Goal: Task Accomplishment & Management: Use online tool/utility

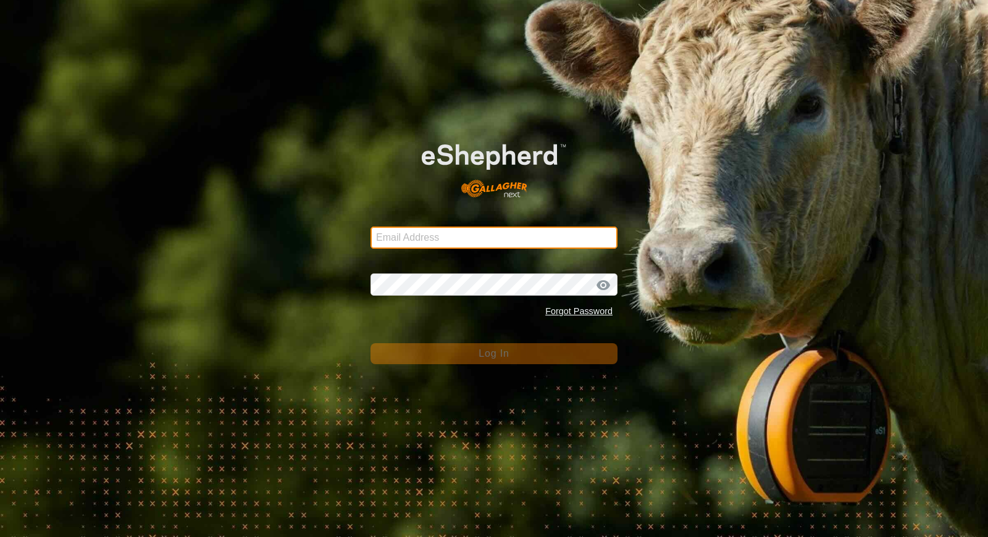
type input "[EMAIL_ADDRESS][DOMAIN_NAME]"
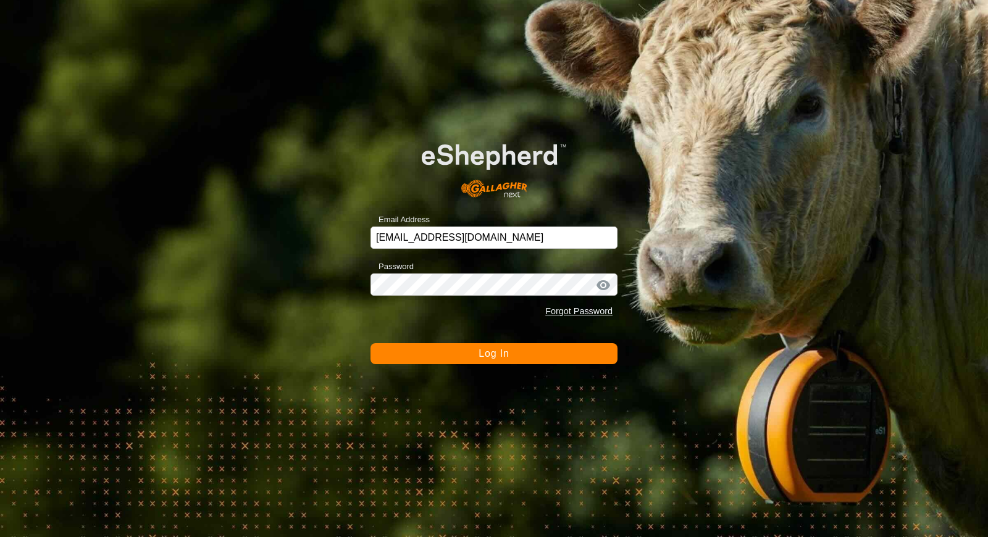
click at [550, 351] on button "Log In" at bounding box center [494, 353] width 247 height 21
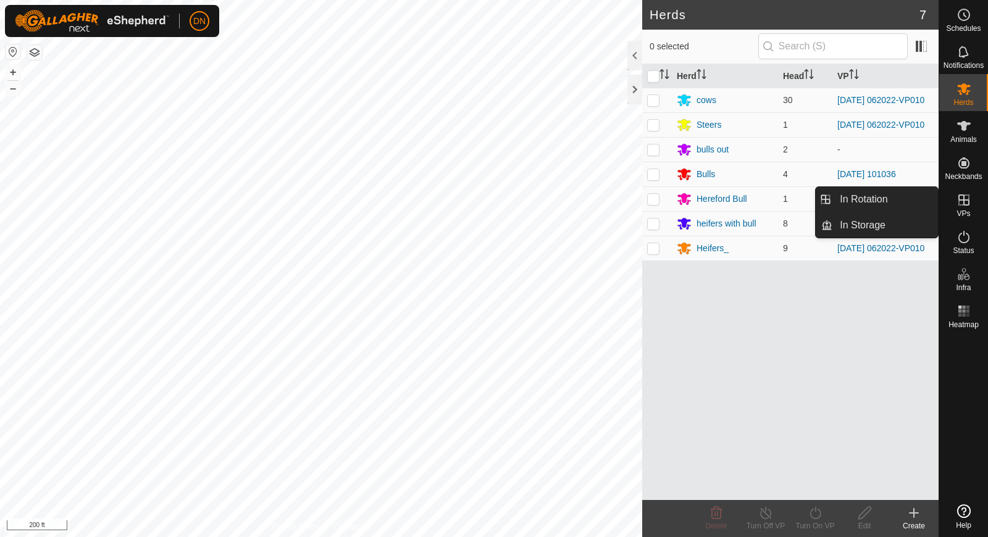
click at [959, 203] on icon at bounding box center [964, 200] width 15 height 15
click at [862, 198] on link "In Rotation" at bounding box center [886, 199] width 106 height 25
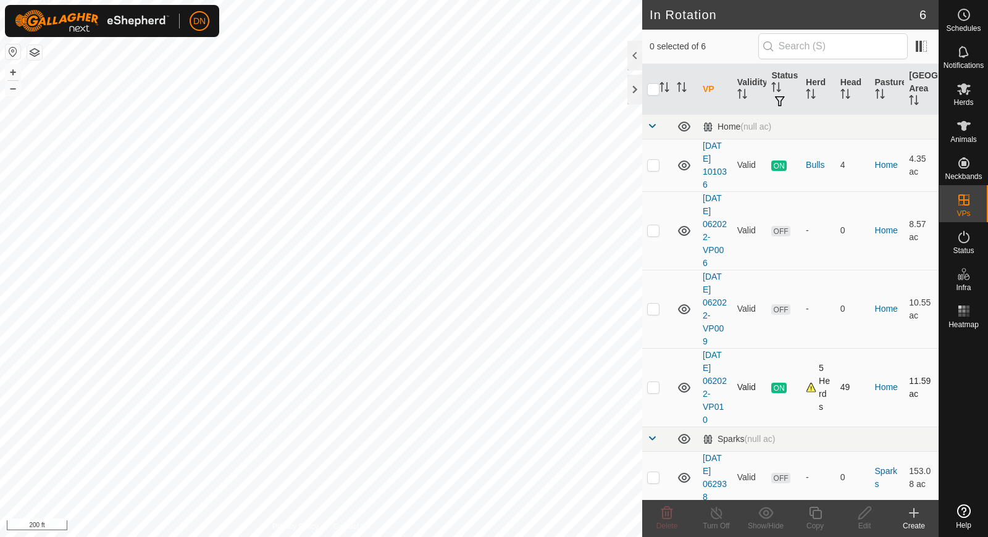
click at [657, 383] on p-checkbox at bounding box center [653, 387] width 12 height 10
checkbox input "true"
click at [817, 513] on icon at bounding box center [815, 513] width 15 height 15
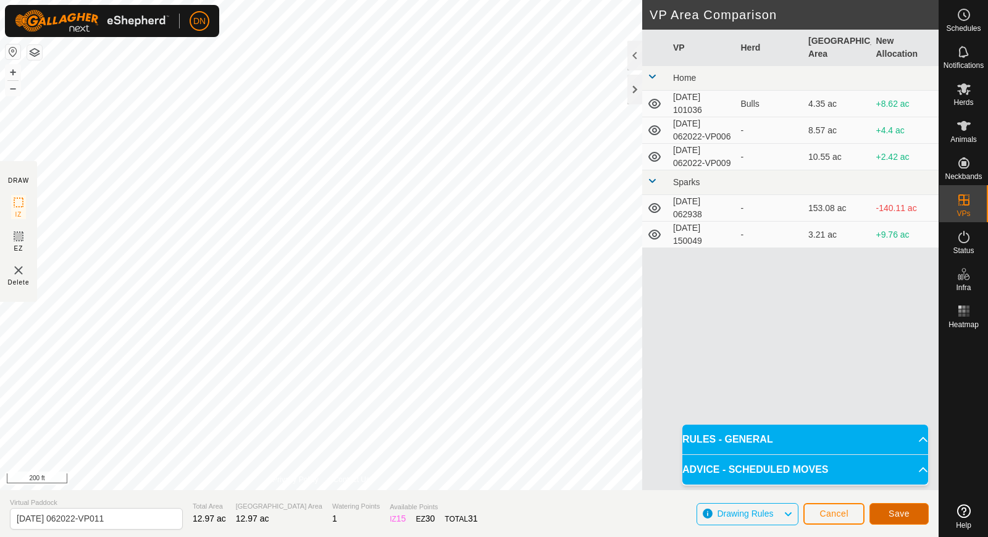
click at [911, 513] on button "Save" at bounding box center [899, 514] width 59 height 22
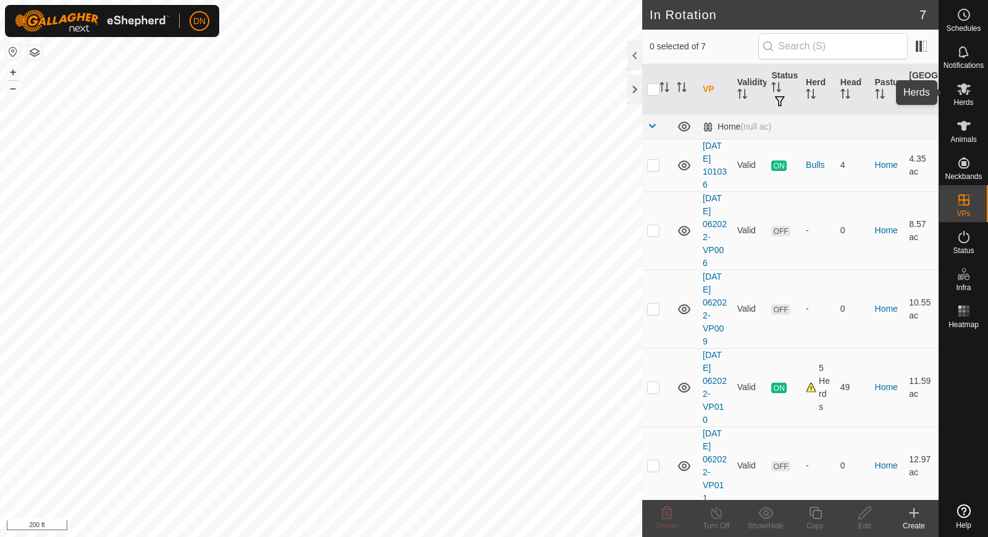
click at [965, 93] on icon at bounding box center [964, 89] width 15 height 15
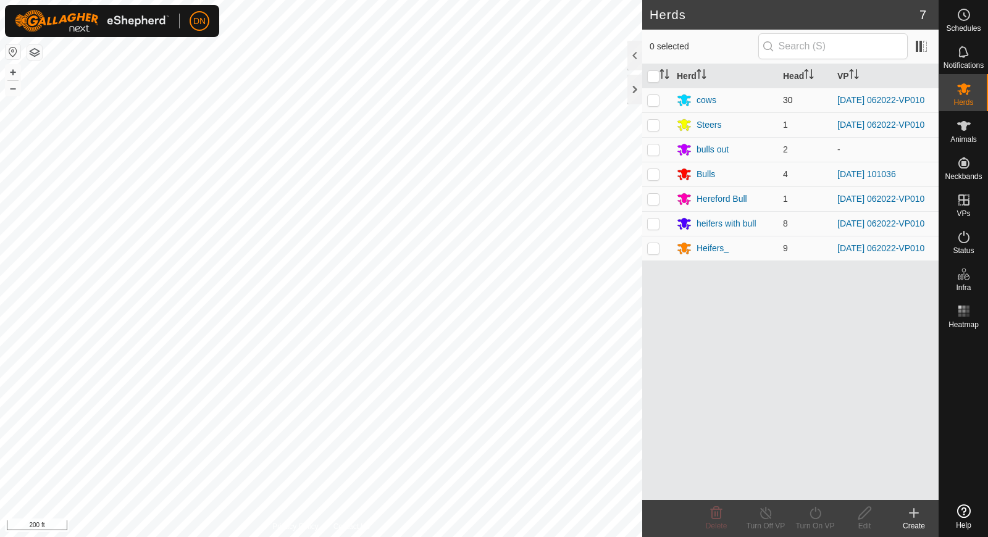
click at [648, 96] on p-checkbox at bounding box center [653, 100] width 12 height 10
checkbox input "true"
click at [649, 130] on p-checkbox at bounding box center [653, 125] width 12 height 10
checkbox input "true"
click at [657, 204] on p-checkbox at bounding box center [653, 199] width 12 height 10
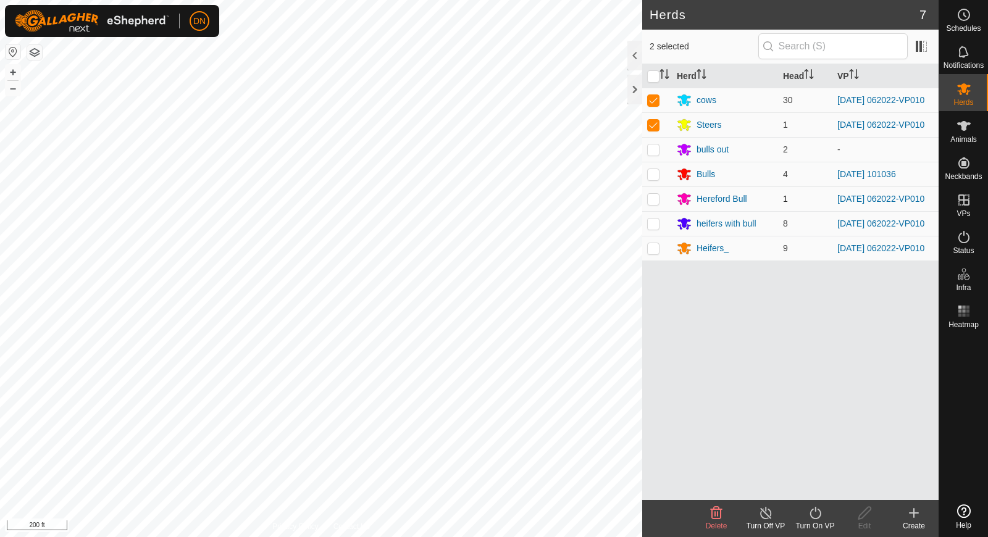
checkbox input "true"
drag, startPoint x: 650, startPoint y: 228, endPoint x: 651, endPoint y: 243, distance: 15.5
click at [650, 229] on p-checkbox at bounding box center [653, 224] width 12 height 10
checkbox input "true"
click at [656, 253] on p-checkbox at bounding box center [653, 248] width 12 height 10
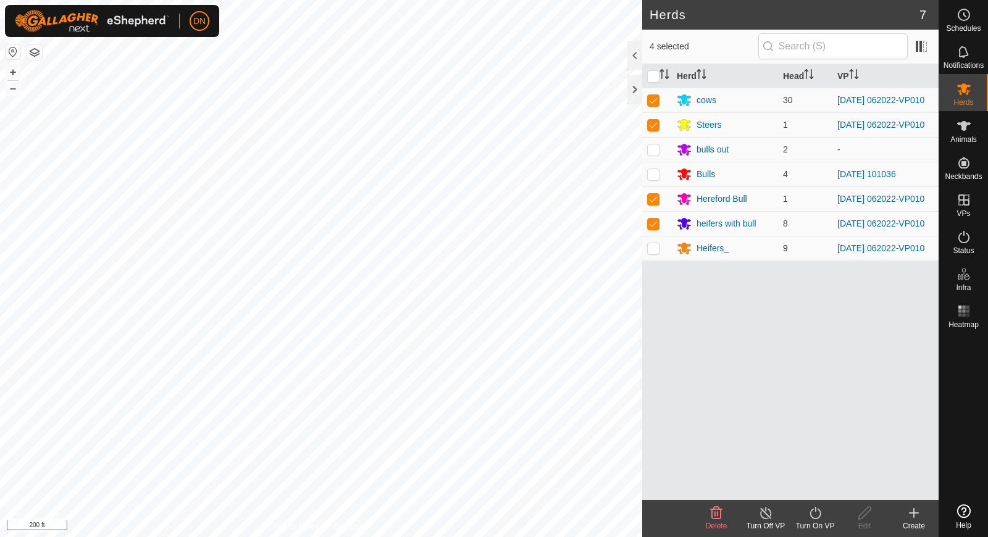
checkbox input "true"
click at [812, 513] on icon at bounding box center [815, 513] width 15 height 15
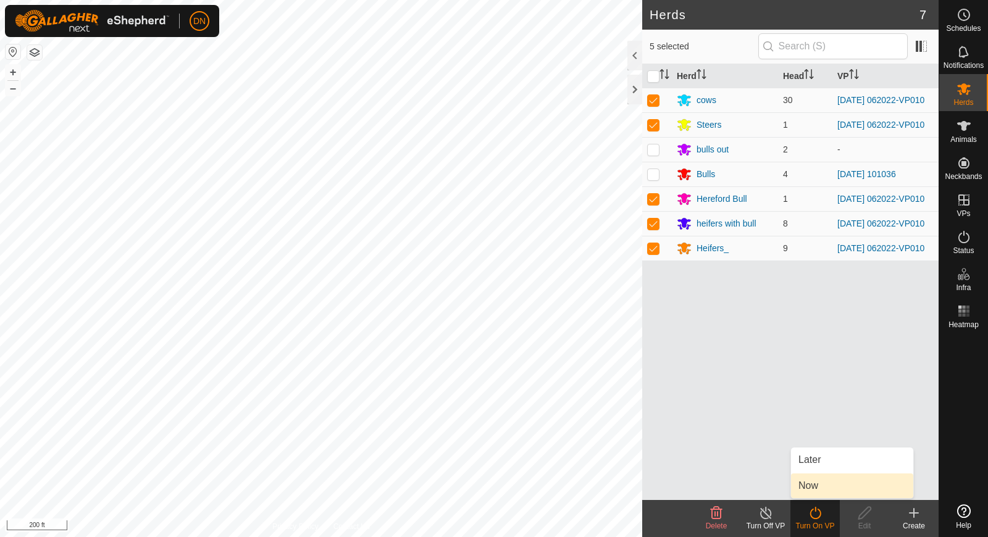
click at [818, 489] on link "Now" at bounding box center [852, 486] width 122 height 25
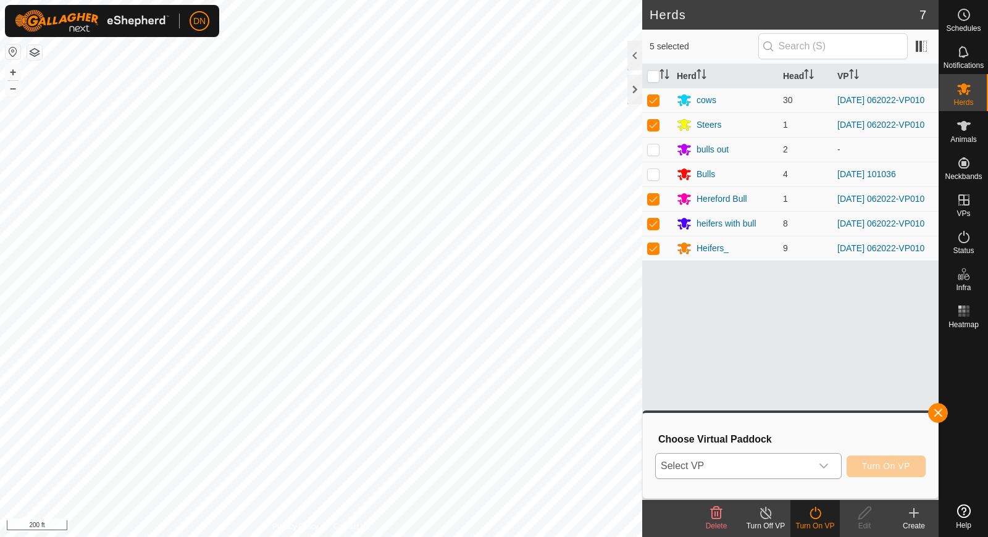
click at [828, 462] on icon "dropdown trigger" at bounding box center [824, 466] width 10 height 10
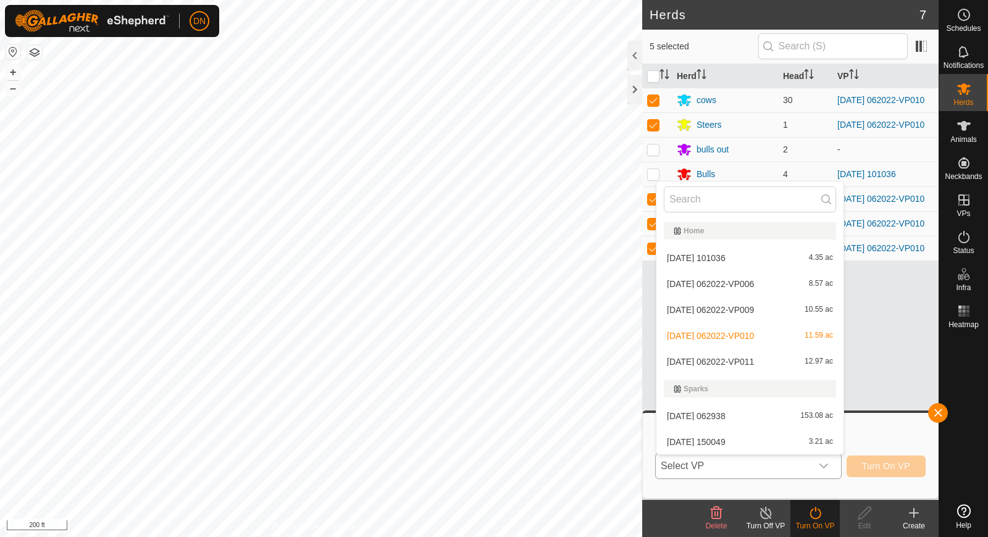
click at [781, 359] on li "[DATE] 062022-VP011 12.97 ac" at bounding box center [750, 362] width 187 height 25
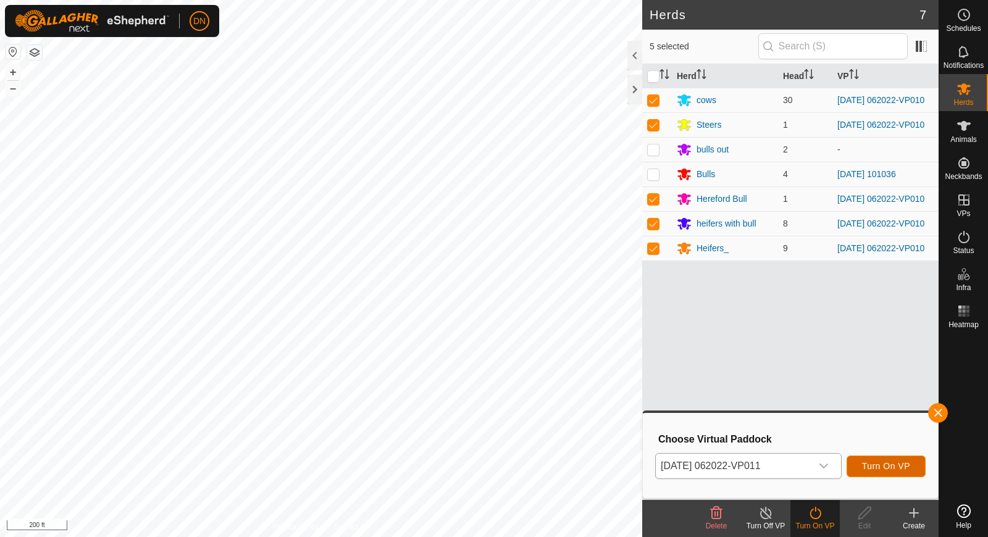
click at [906, 467] on span "Turn On VP" at bounding box center [886, 466] width 48 height 10
